Goal: Transaction & Acquisition: Purchase product/service

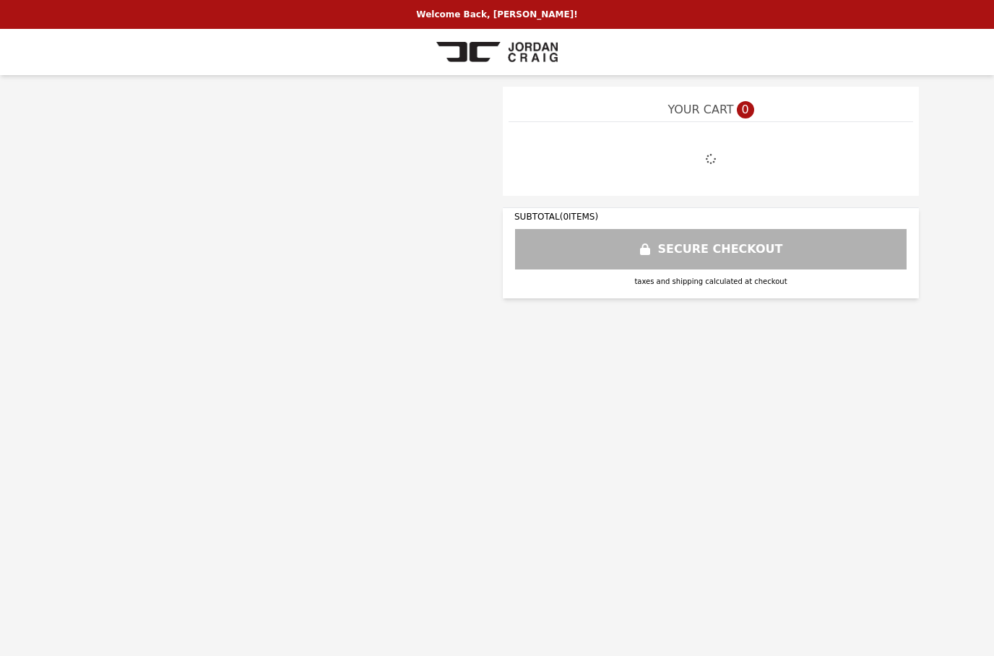
select select "**********"
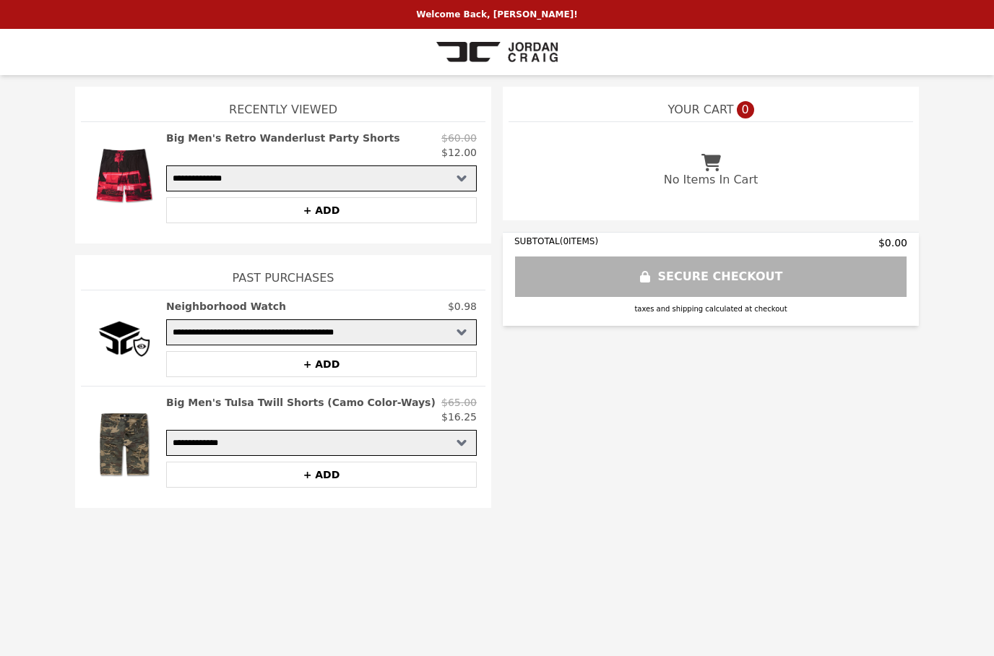
click at [508, 41] on img at bounding box center [496, 52] width 121 height 29
